Goal: Navigation & Orientation: Find specific page/section

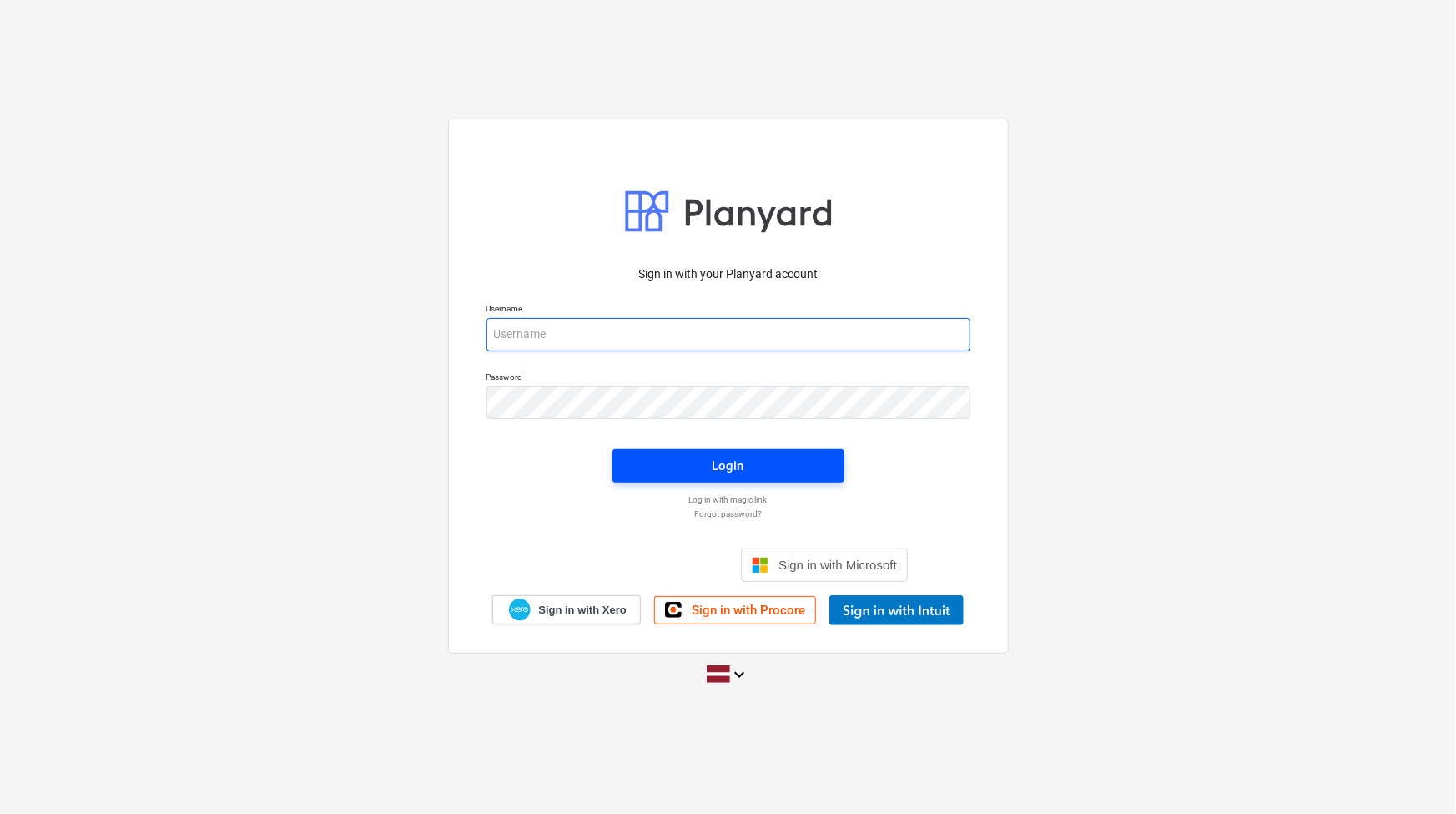
type input "[PERSON_NAME][EMAIL_ADDRESS][DOMAIN_NAME]"
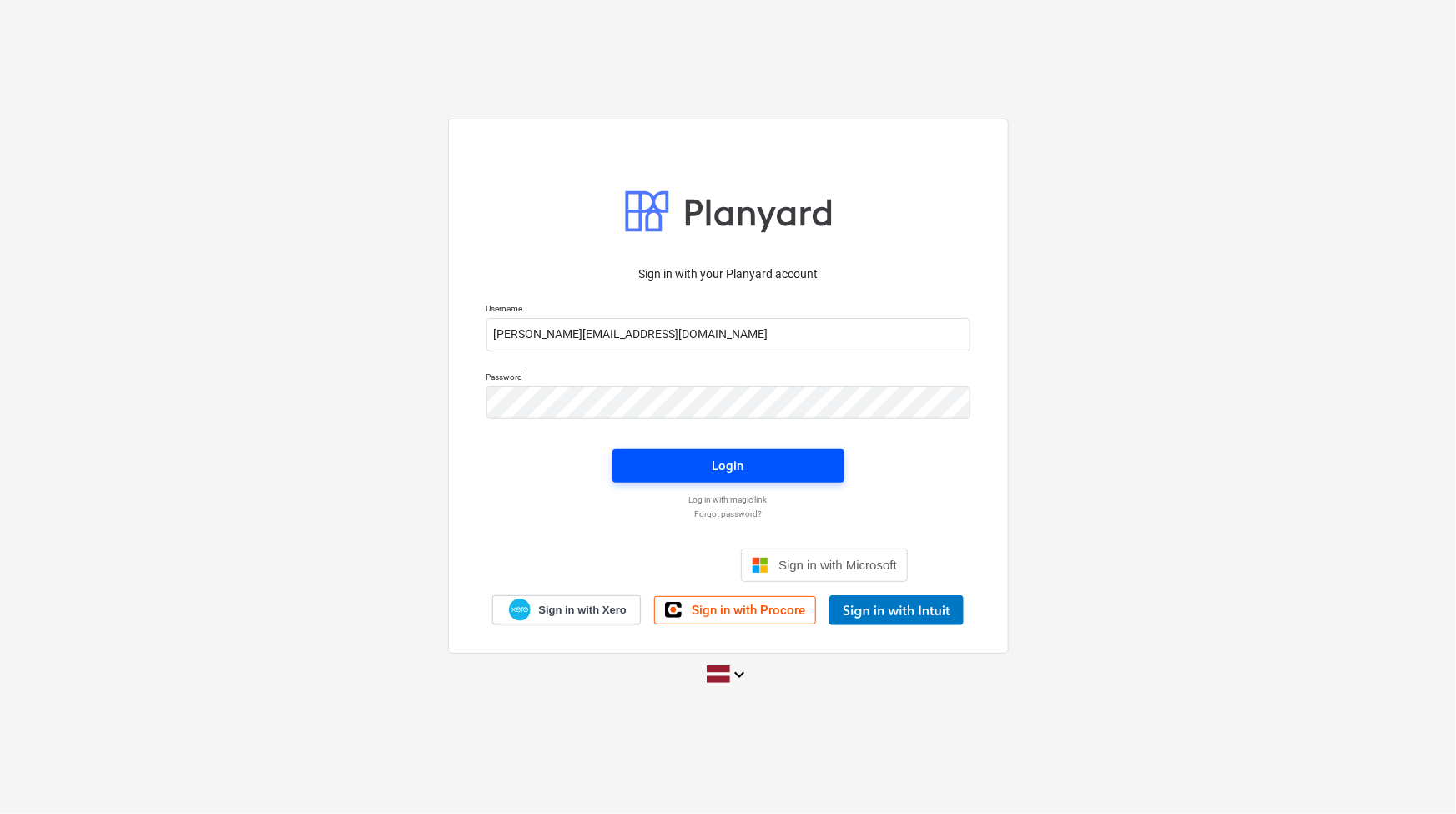
click at [759, 455] on span "Login" at bounding box center [728, 465] width 192 height 22
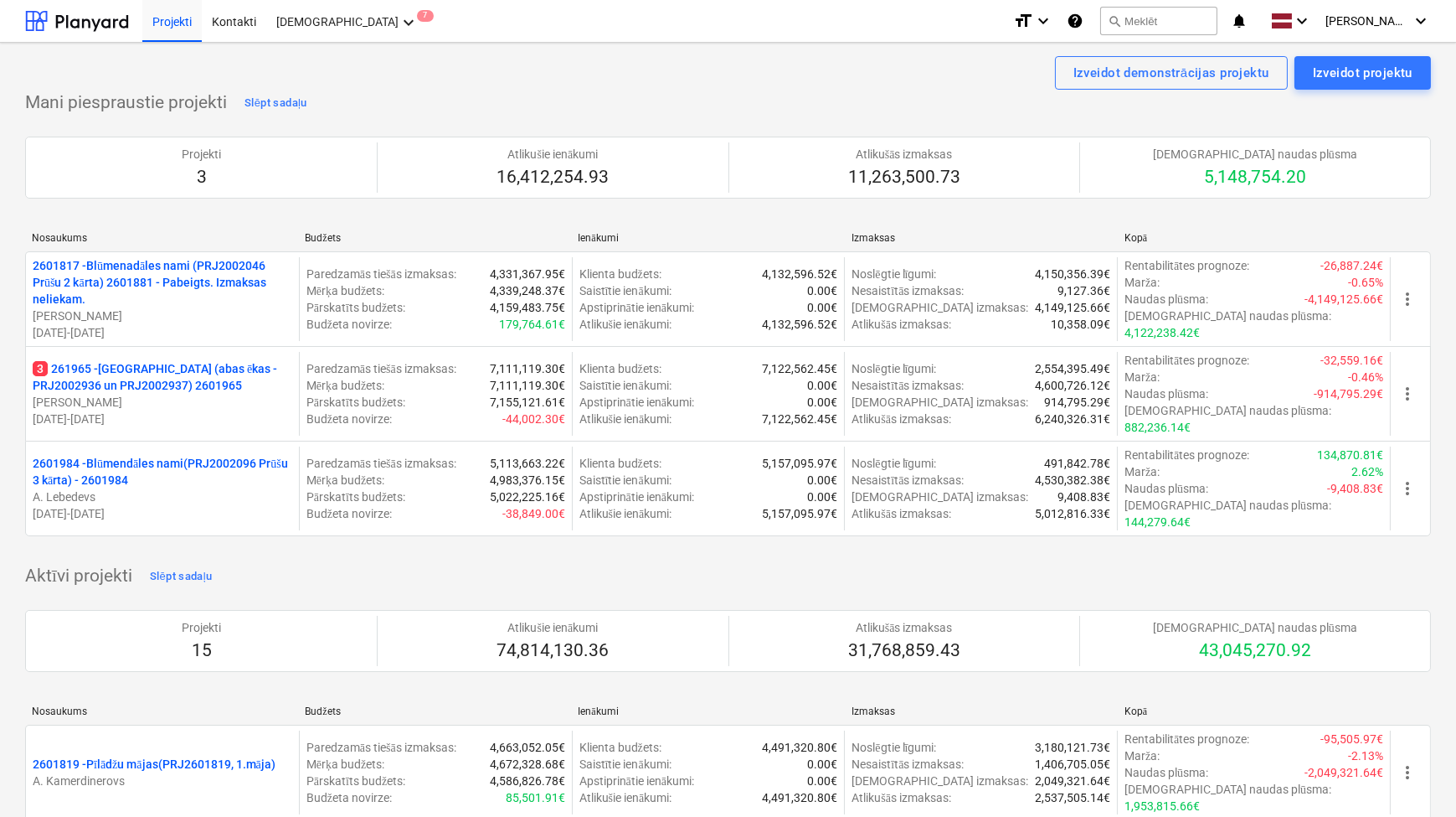
click at [176, 360] on p "3 261965 - [GEOGRAPHIC_DATA] (abas ēkas - PRJ2002936 un PRJ2002937) 2601965" at bounding box center [163, 377] width 260 height 34
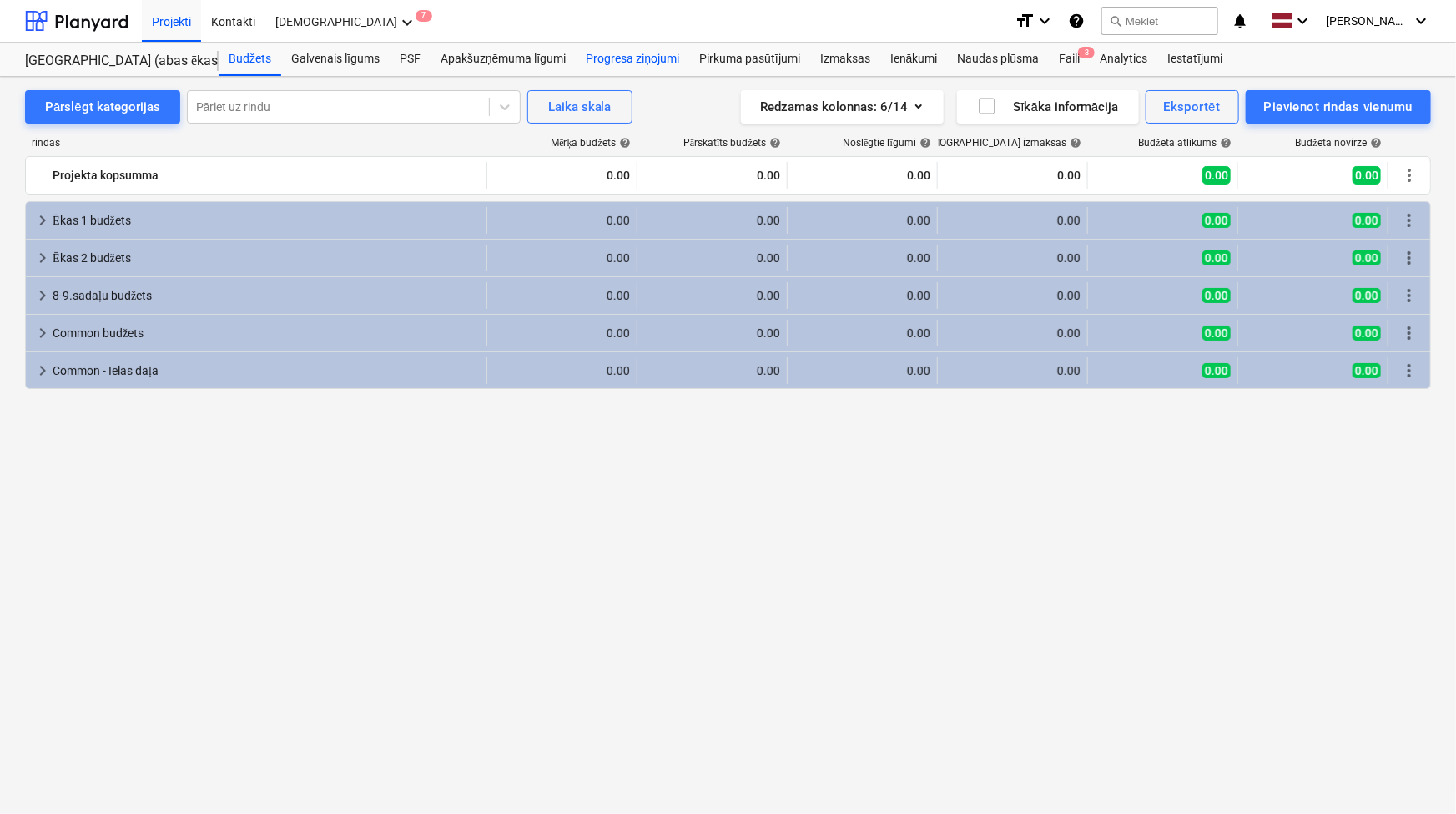
click at [616, 56] on div "Progresa ziņojumi" at bounding box center [632, 59] width 114 height 34
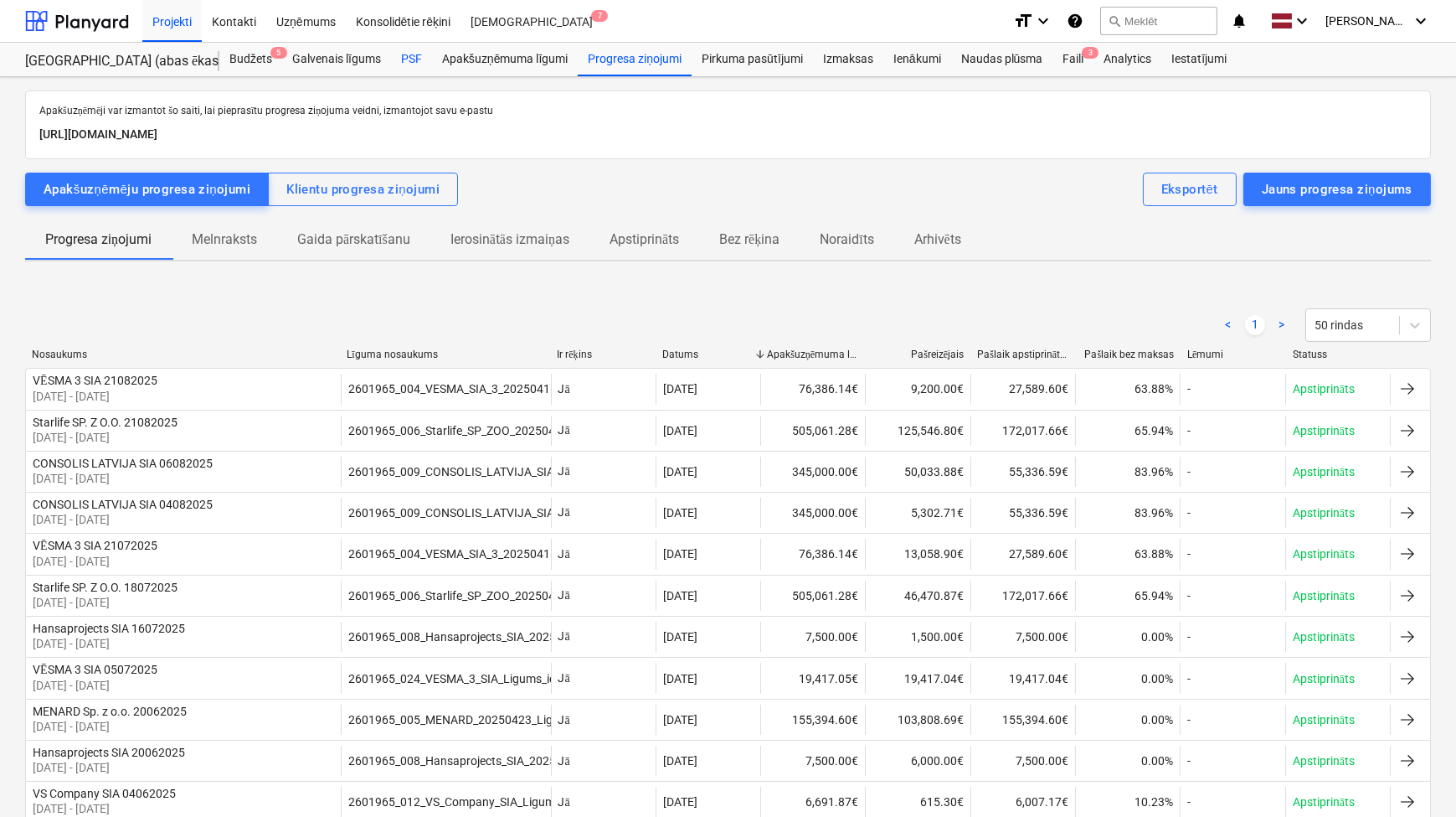
click at [416, 57] on div "PSF" at bounding box center [412, 59] width 41 height 34
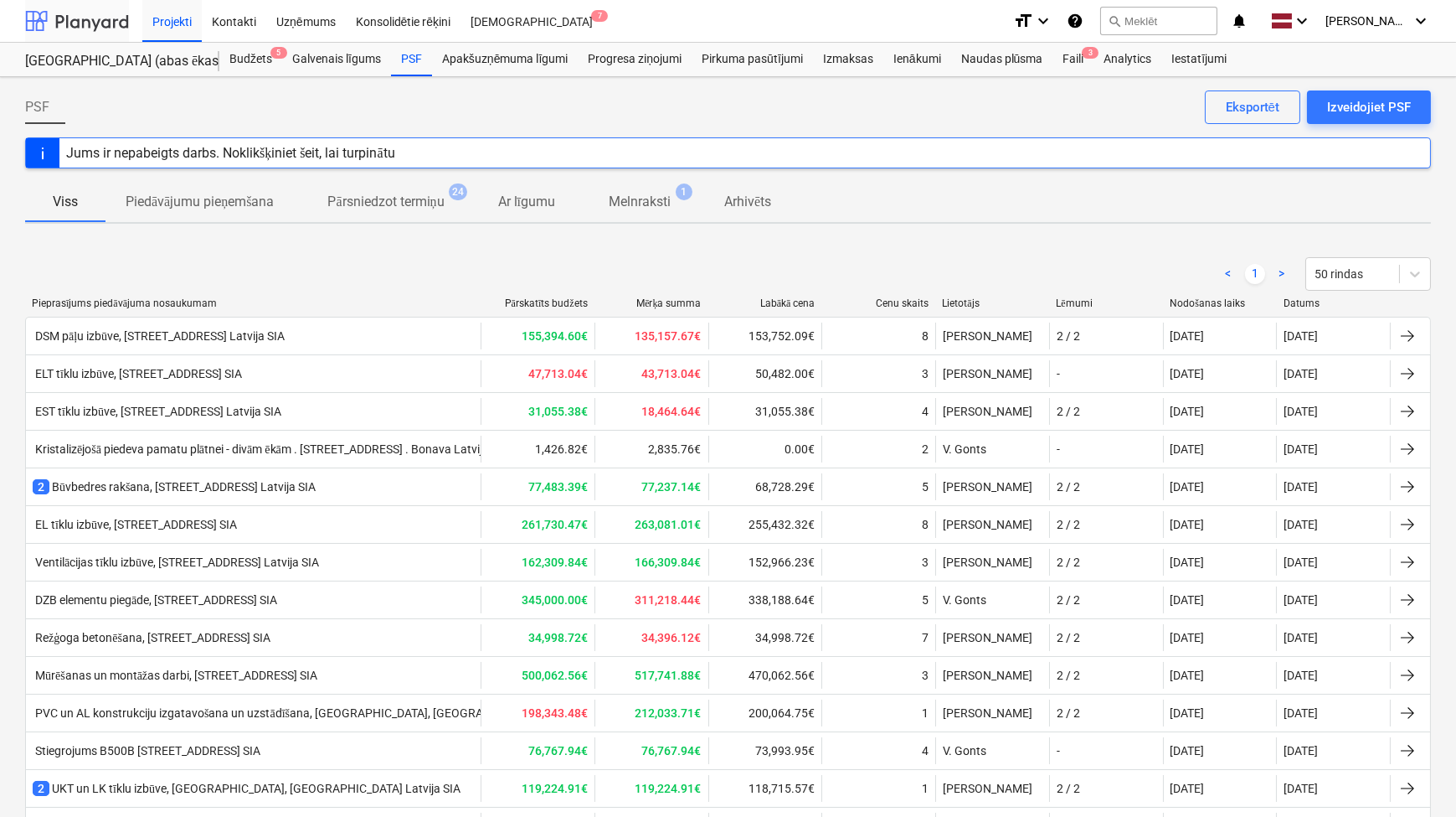
click at [93, 17] on div at bounding box center [77, 21] width 104 height 41
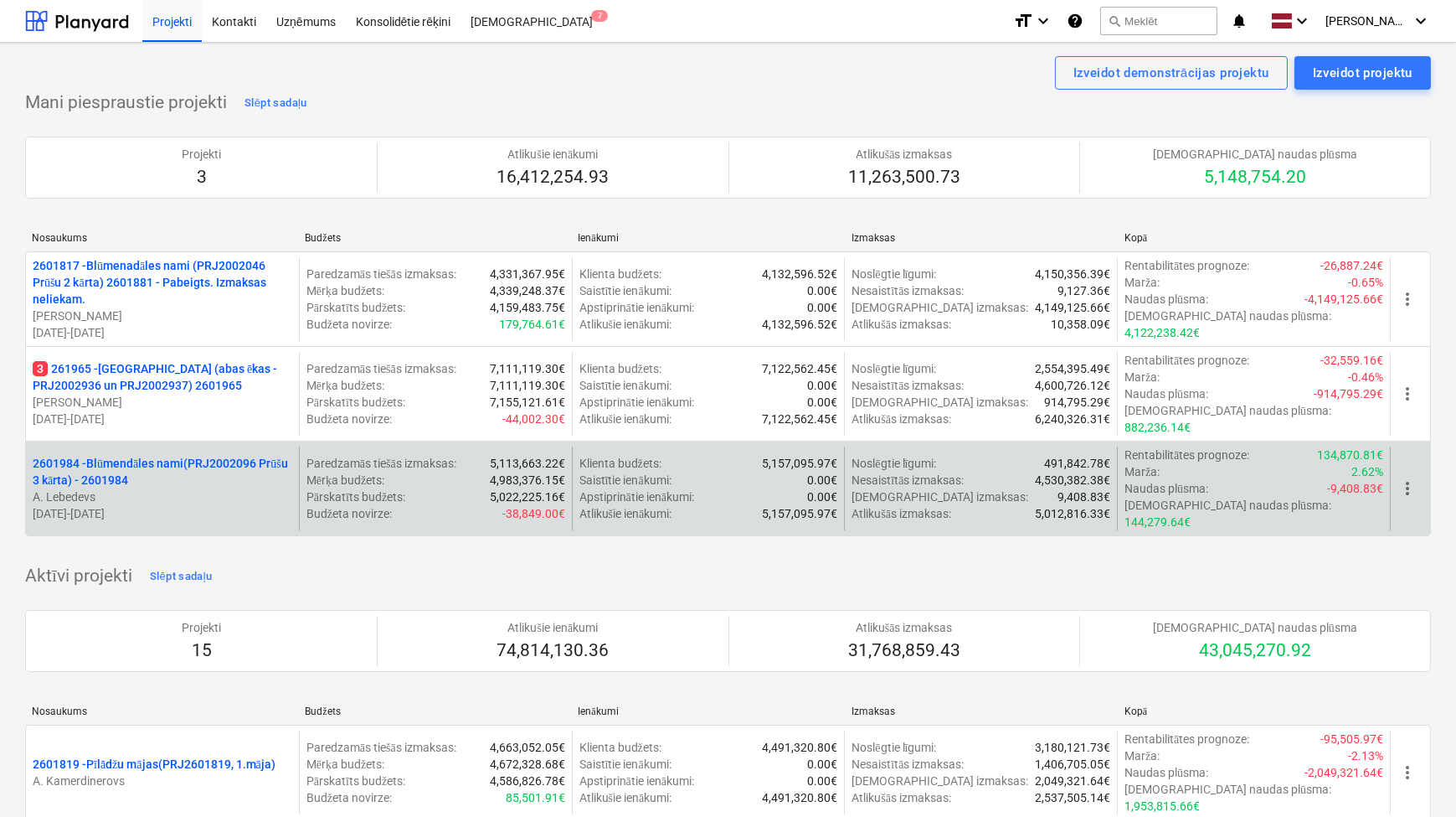
click at [116, 455] on p "2601984 - Blūmendāles nami(PRJ2002096 Prūšu 3 kārta) - 2601984" at bounding box center [163, 472] width 260 height 34
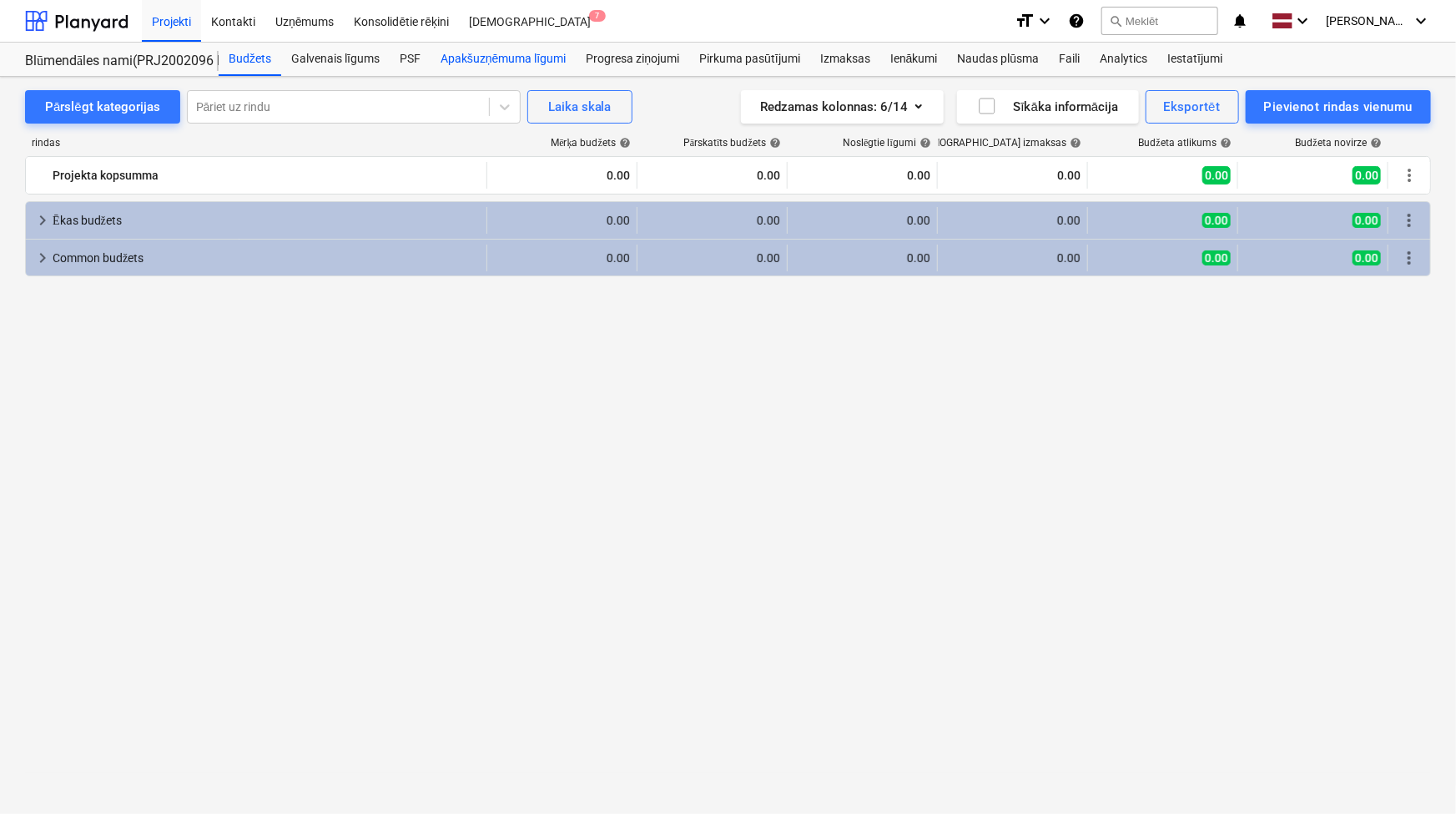
click at [461, 56] on div "Apakšuzņēmuma līgumi" at bounding box center [503, 59] width 146 height 34
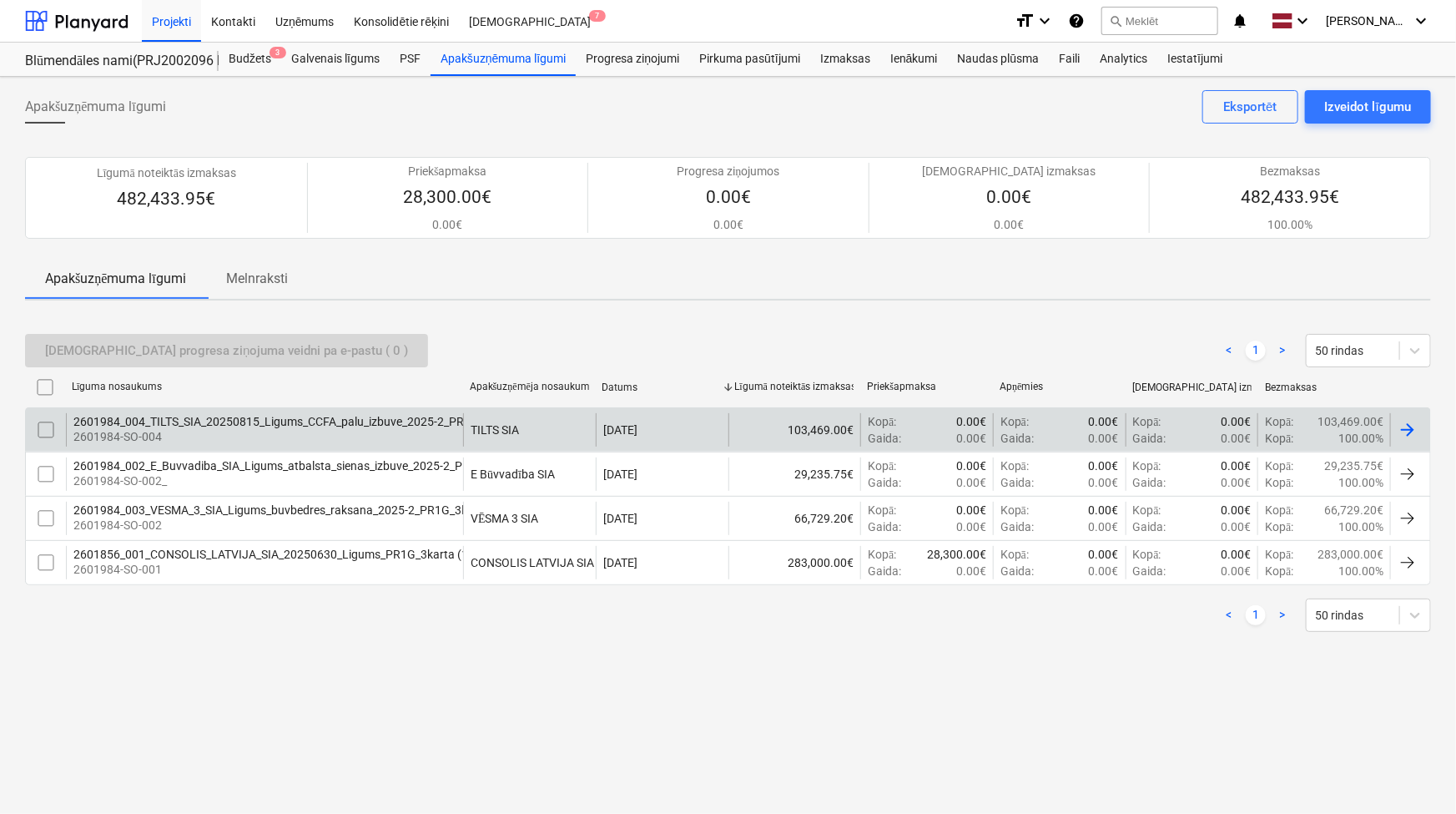
click at [1412, 428] on div at bounding box center [1407, 429] width 20 height 20
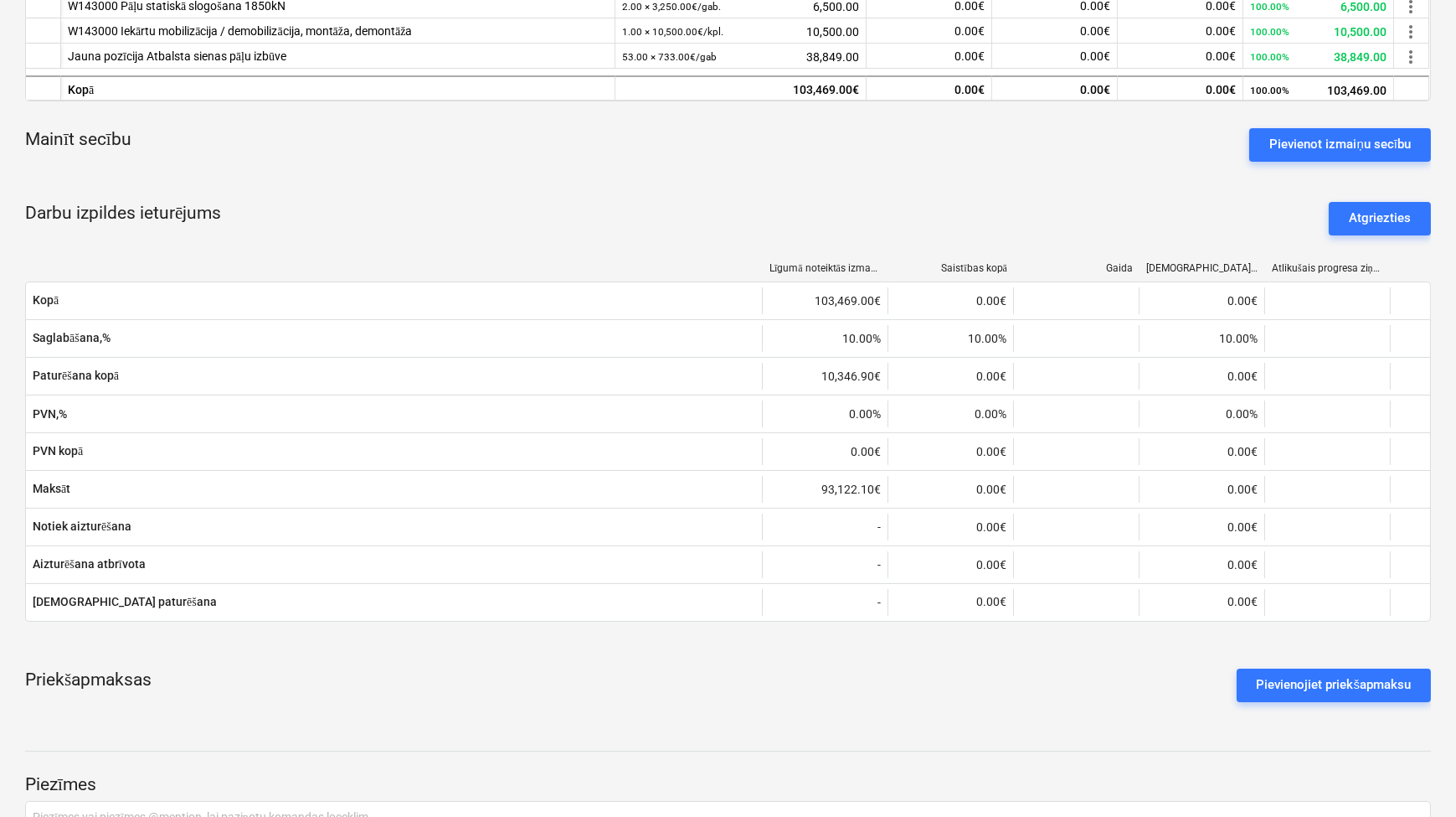
scroll to position [101, 0]
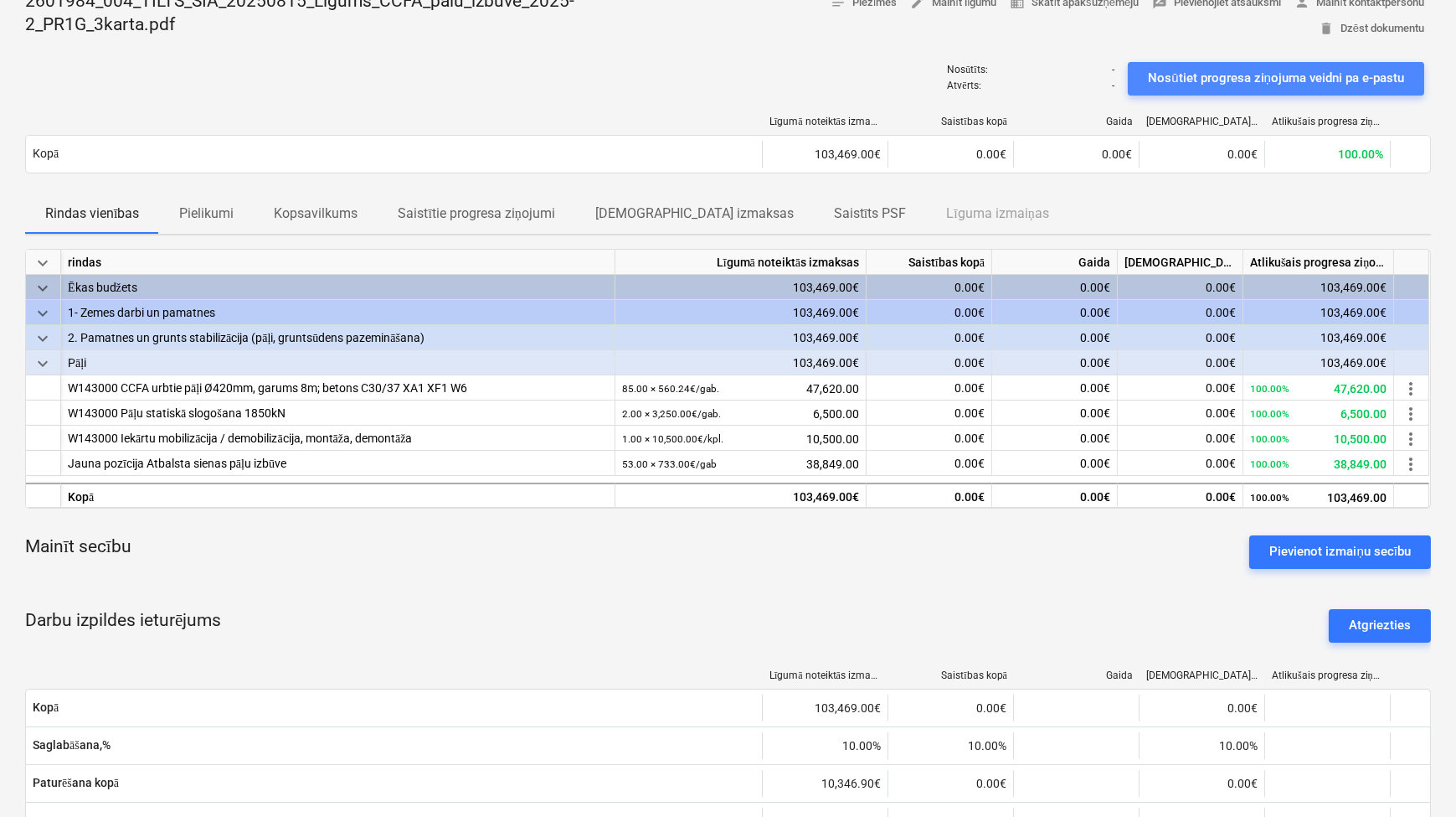
click at [1259, 92] on button "Nosūtiet progresa ziņojuma veidni pa e-pastu" at bounding box center [1275, 79] width 297 height 34
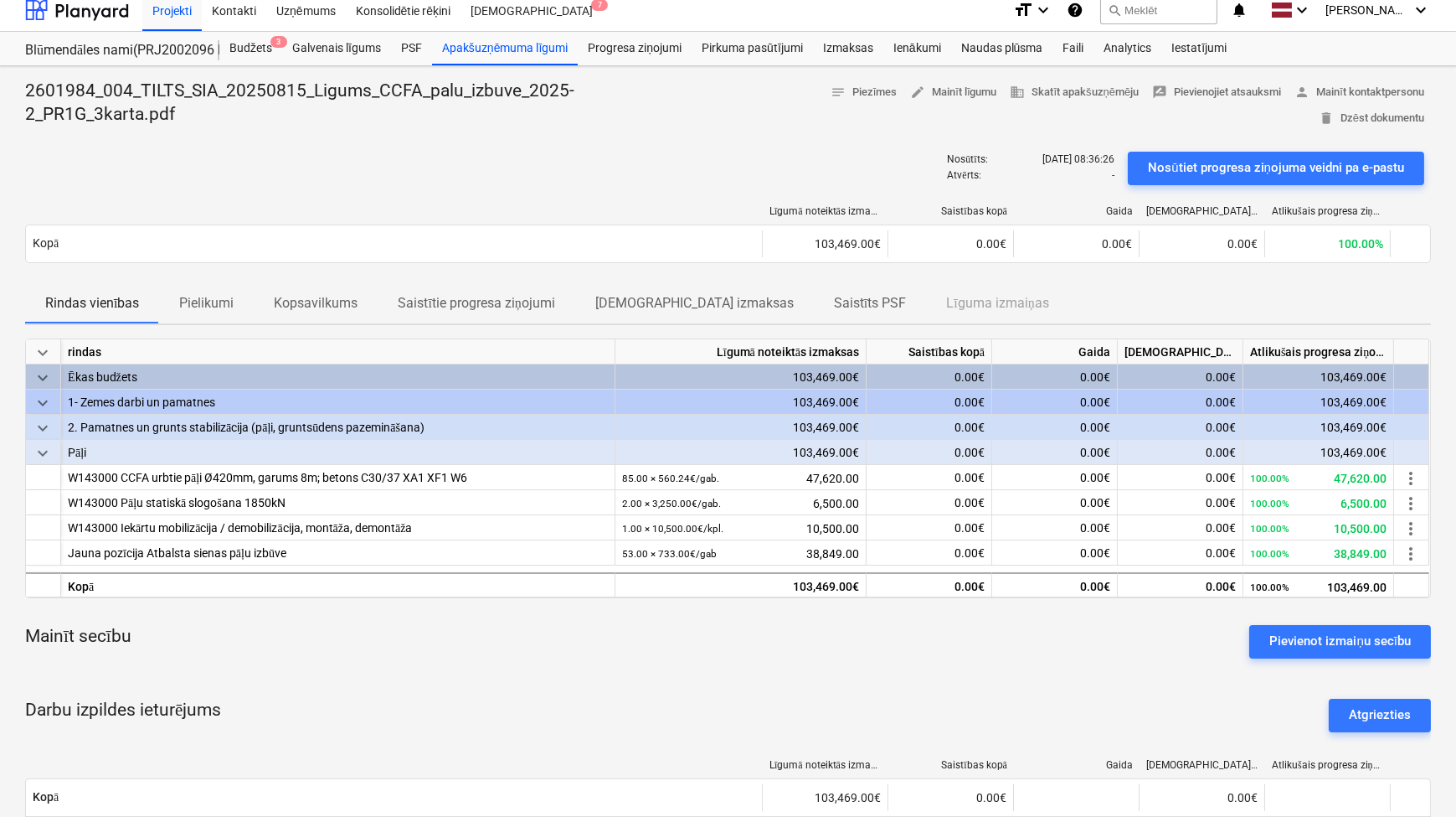
scroll to position [0, 0]
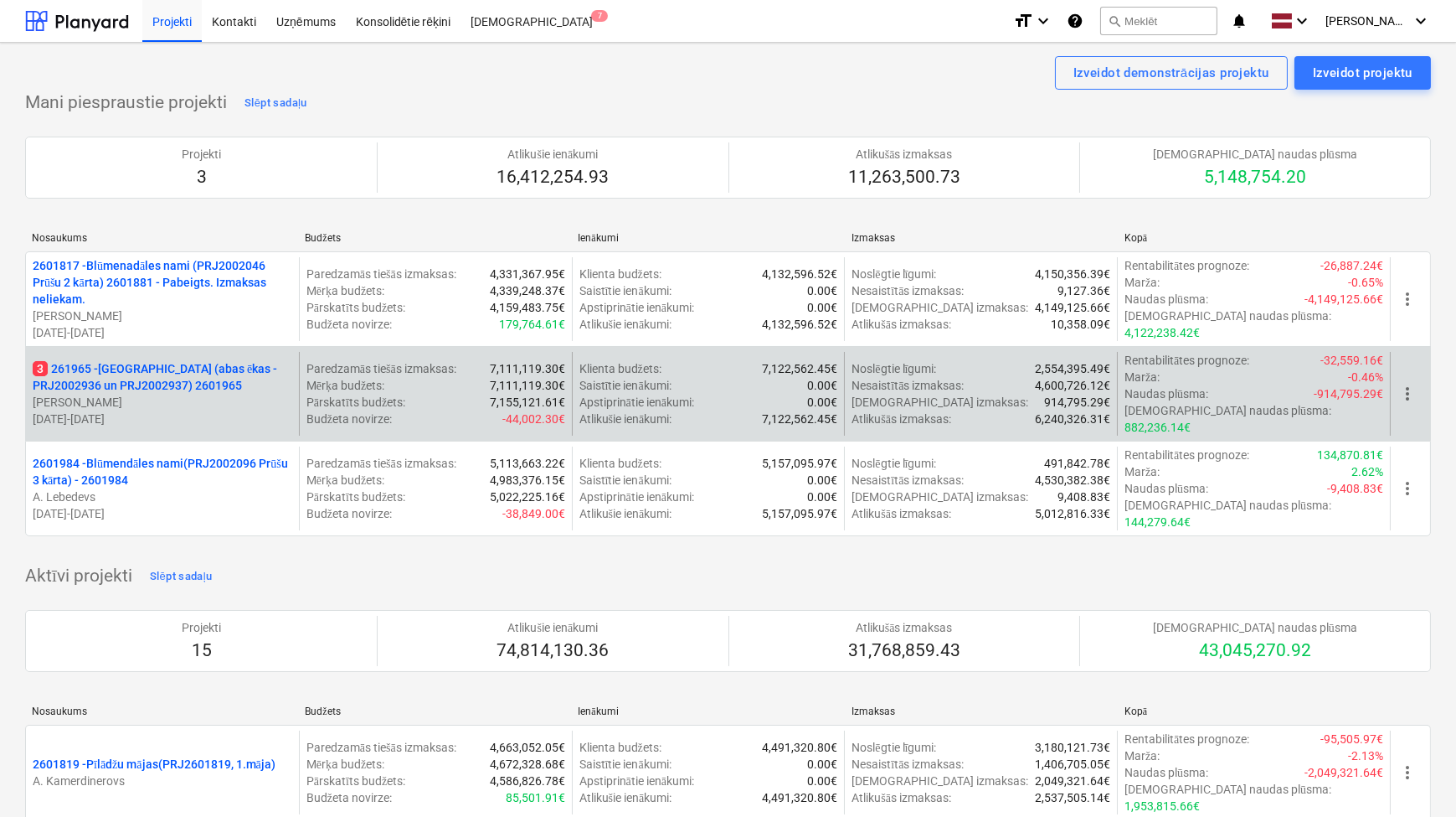
click at [186, 370] on p "3 261965 - [GEOGRAPHIC_DATA] (abas ēkas - PRJ2002936 un PRJ2002937) 2601965" at bounding box center [163, 377] width 260 height 34
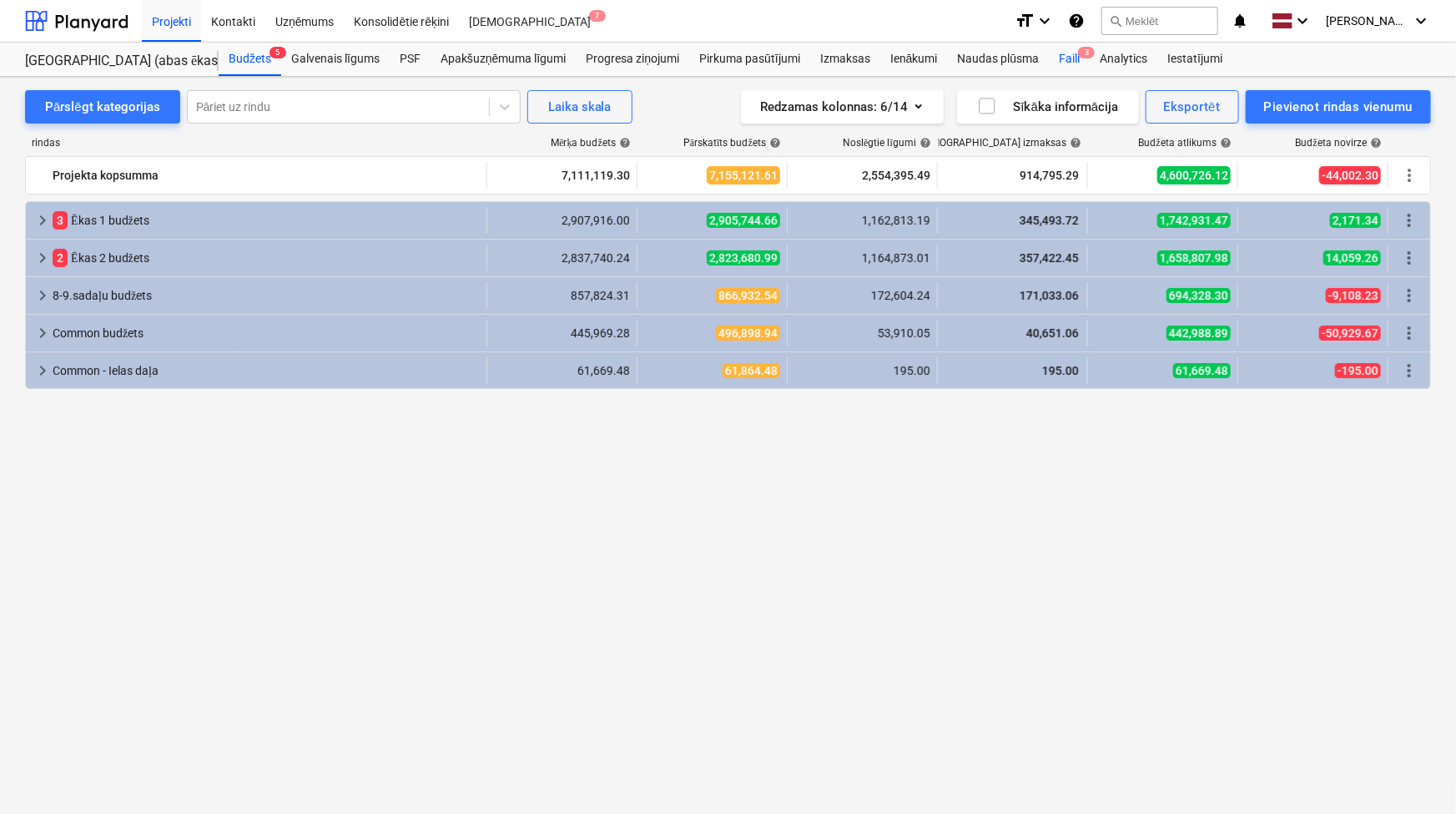
click at [1072, 60] on div "Faili 3" at bounding box center [1069, 59] width 41 height 34
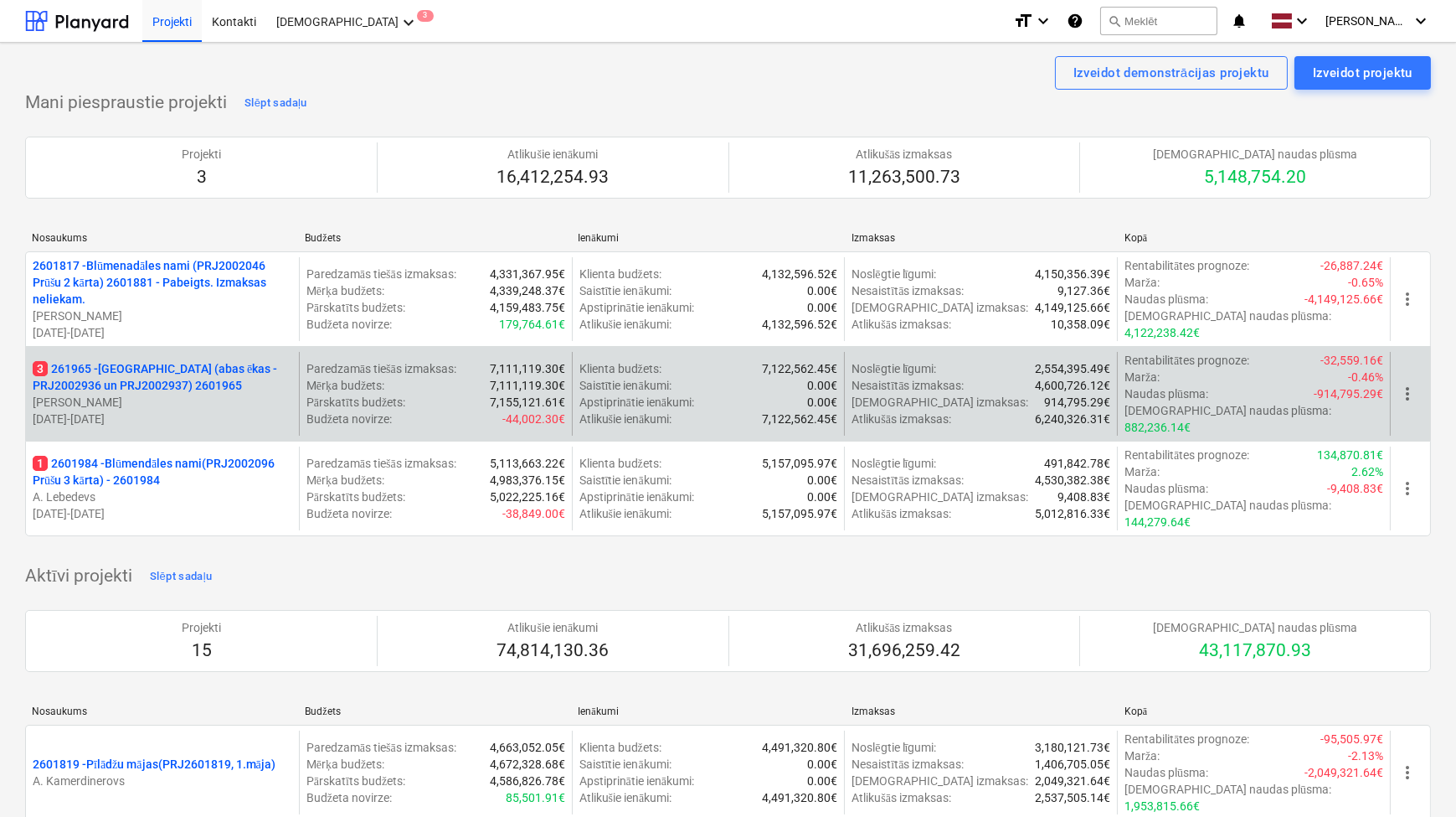
click at [221, 362] on p "3 261965 - [GEOGRAPHIC_DATA] (abas ēkas - PRJ2002936 un PRJ2002937) 2601965" at bounding box center [163, 377] width 260 height 34
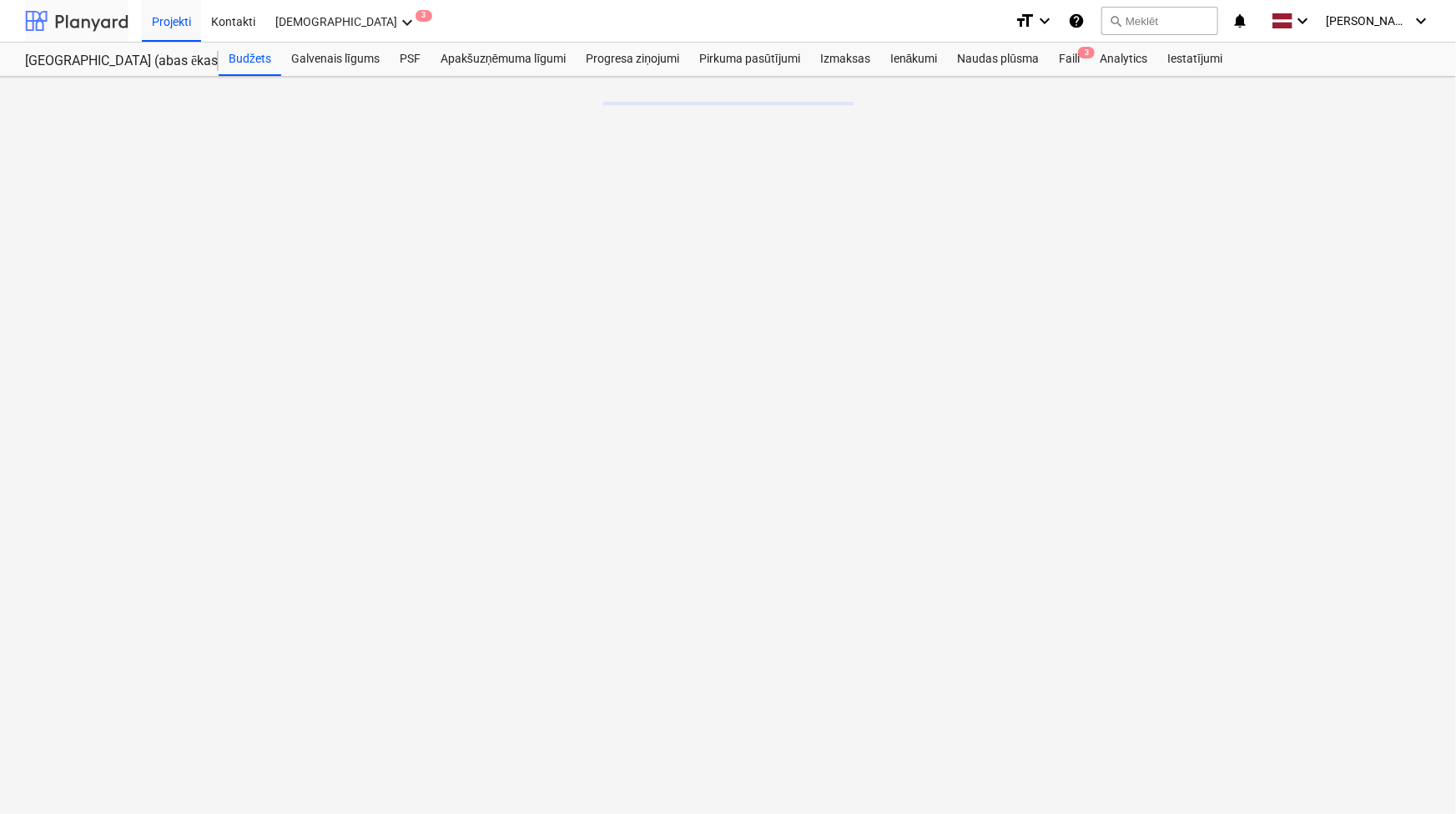
click at [92, 32] on div at bounding box center [77, 21] width 103 height 41
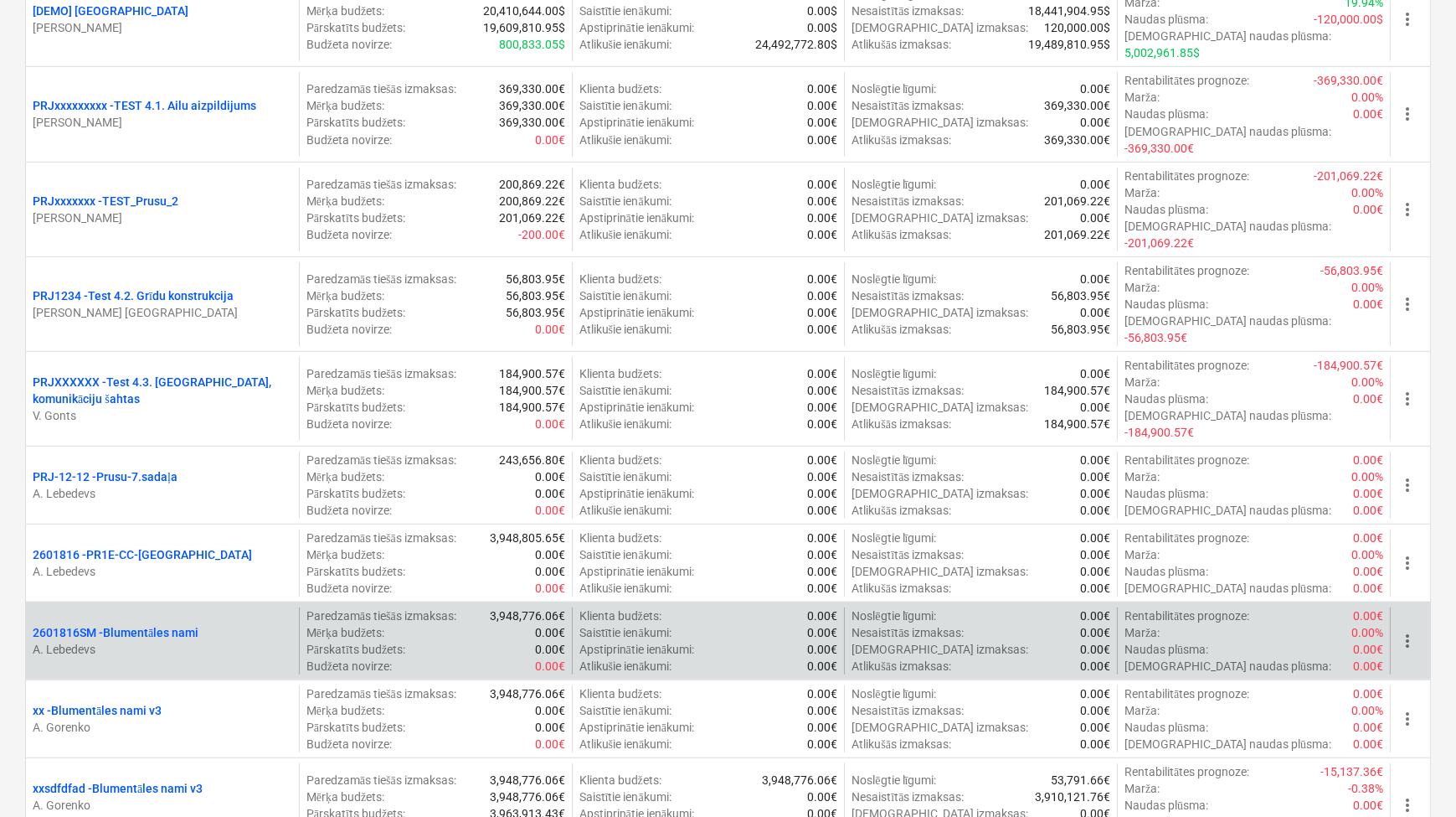
scroll to position [2740, 0]
